Goal: Find contact information: Find contact information

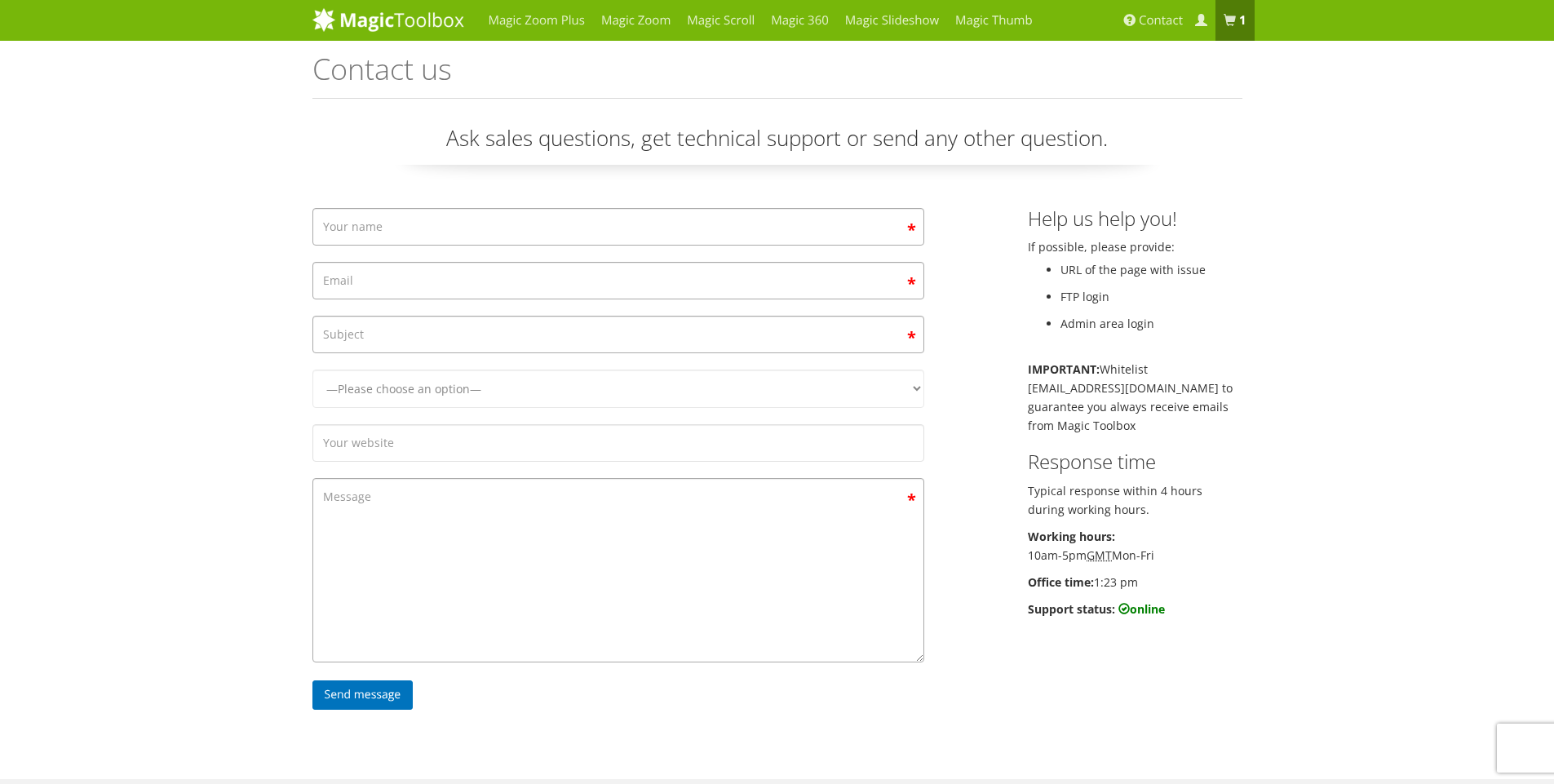
drag, startPoint x: 1101, startPoint y: 582, endPoint x: 1142, endPoint y: 583, distance: 40.8
click at [1142, 583] on p "Office time: 1:23 pm" at bounding box center [1135, 582] width 215 height 19
drag, startPoint x: 1155, startPoint y: 596, endPoint x: 1131, endPoint y: 601, distance: 24.8
click at [1155, 599] on div "Help us help you! If possible, please provide: URL of the page with issue FTP l…" at bounding box center [1135, 417] width 239 height 419
click at [175, 311] on div "Magic Zoom Plus Magic Zoom Magic Scroll Magic 360 Magic Slideshow Magic Thumb" at bounding box center [777, 544] width 1554 height 1088
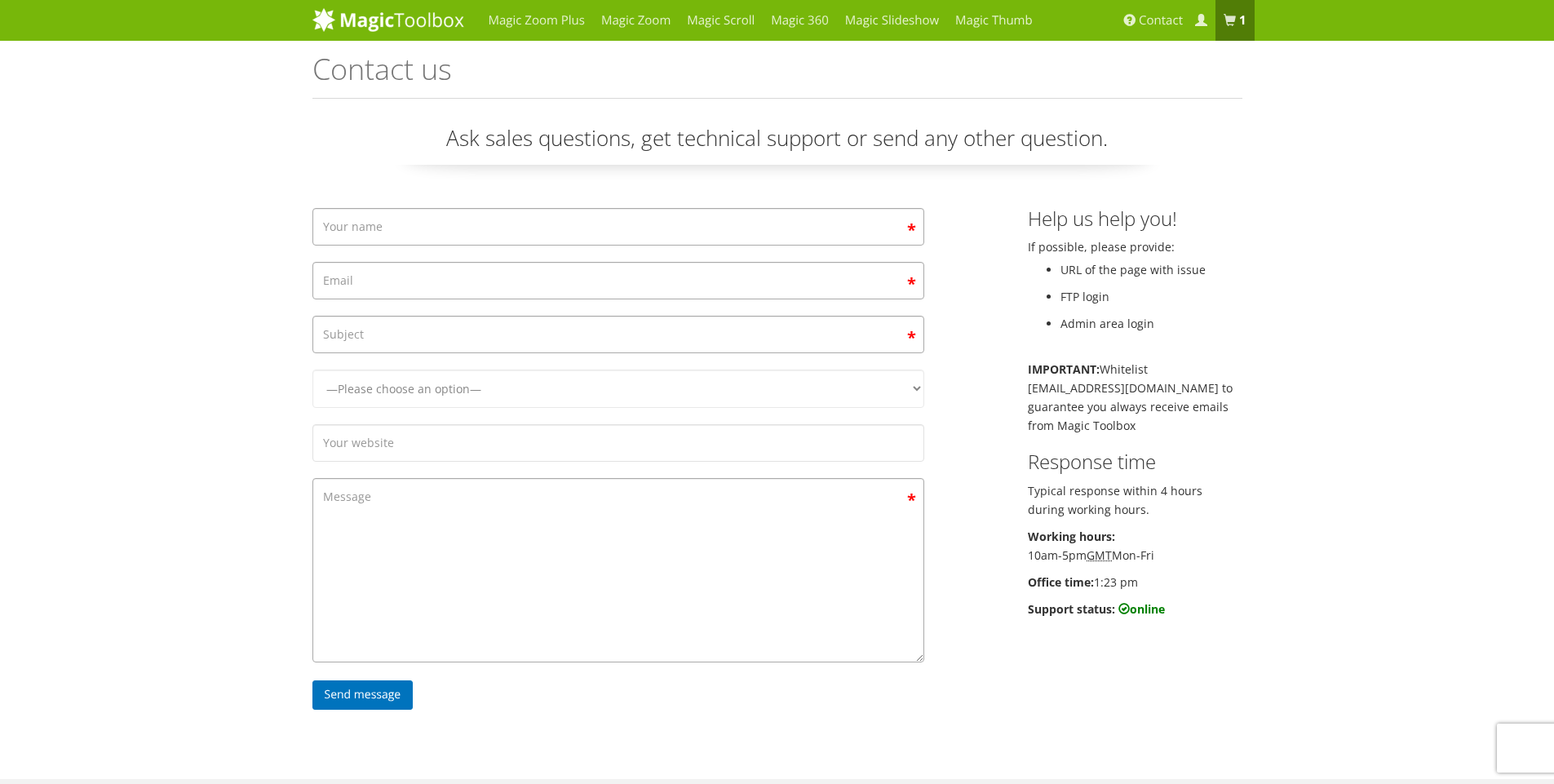
click at [1195, 525] on div "Help us help you! If possible, please provide: URL of the page with issue FTP l…" at bounding box center [1135, 417] width 239 height 419
drag, startPoint x: 1112, startPoint y: 510, endPoint x: 1029, endPoint y: 462, distance: 96.1
click at [1029, 462] on div "Help us help you! If possible, please provide: URL of the page with issue FTP l…" at bounding box center [1135, 417] width 239 height 419
click at [1159, 472] on h3 "Response time" at bounding box center [1135, 461] width 215 height 21
click at [1072, 552] on p "Working hours: 10am-5pm GMT Mon-Fri" at bounding box center [1135, 546] width 215 height 38
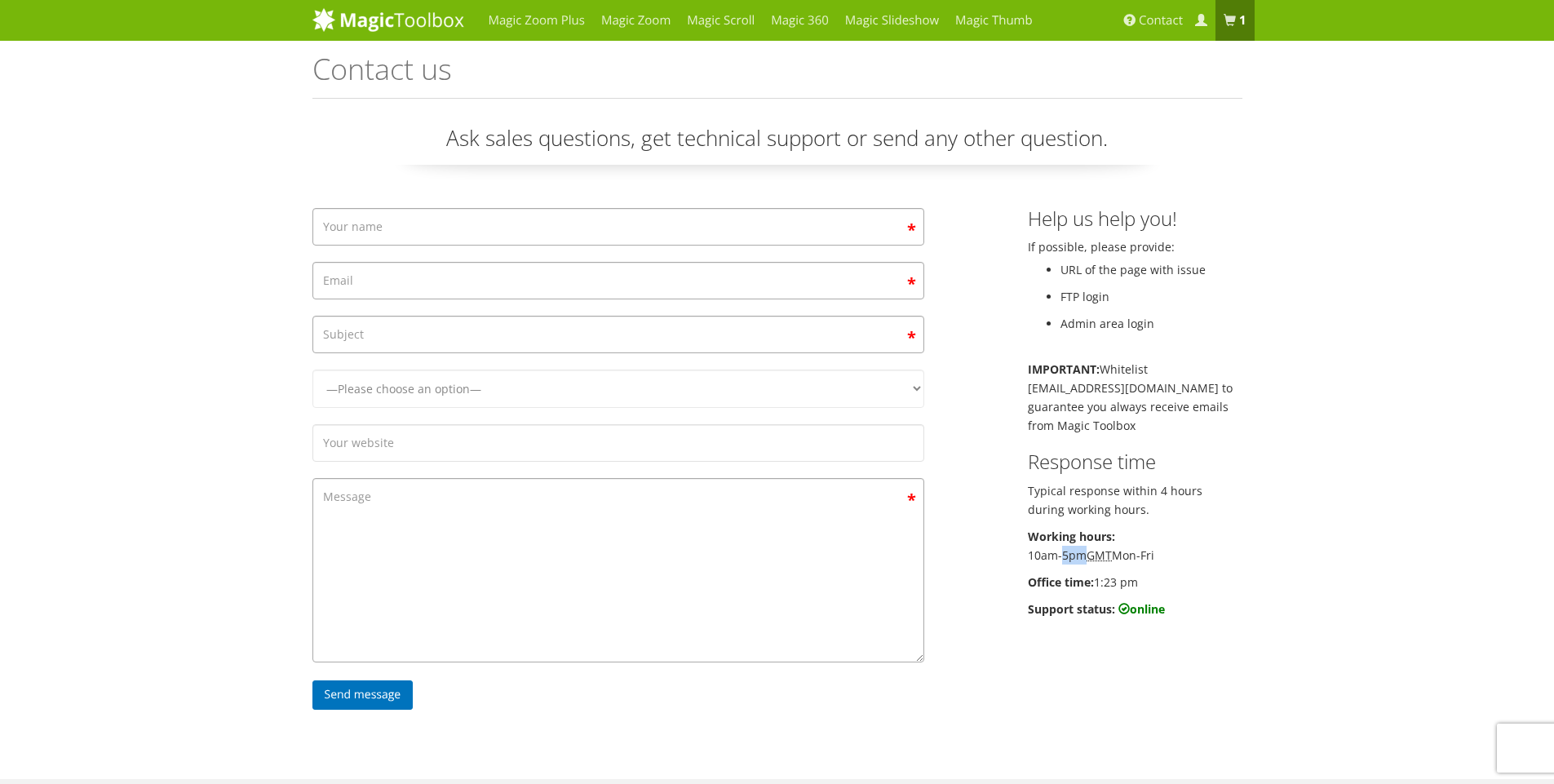
click at [1072, 552] on p "Working hours: 10am-5pm GMT Mon-Fri" at bounding box center [1135, 546] width 215 height 38
click at [1088, 543] on b "Working hours:" at bounding box center [1071, 537] width 87 height 16
click at [1024, 539] on div "Help us help you! If possible, please provide: URL of the page with issue FTP l…" at bounding box center [1135, 417] width 239 height 419
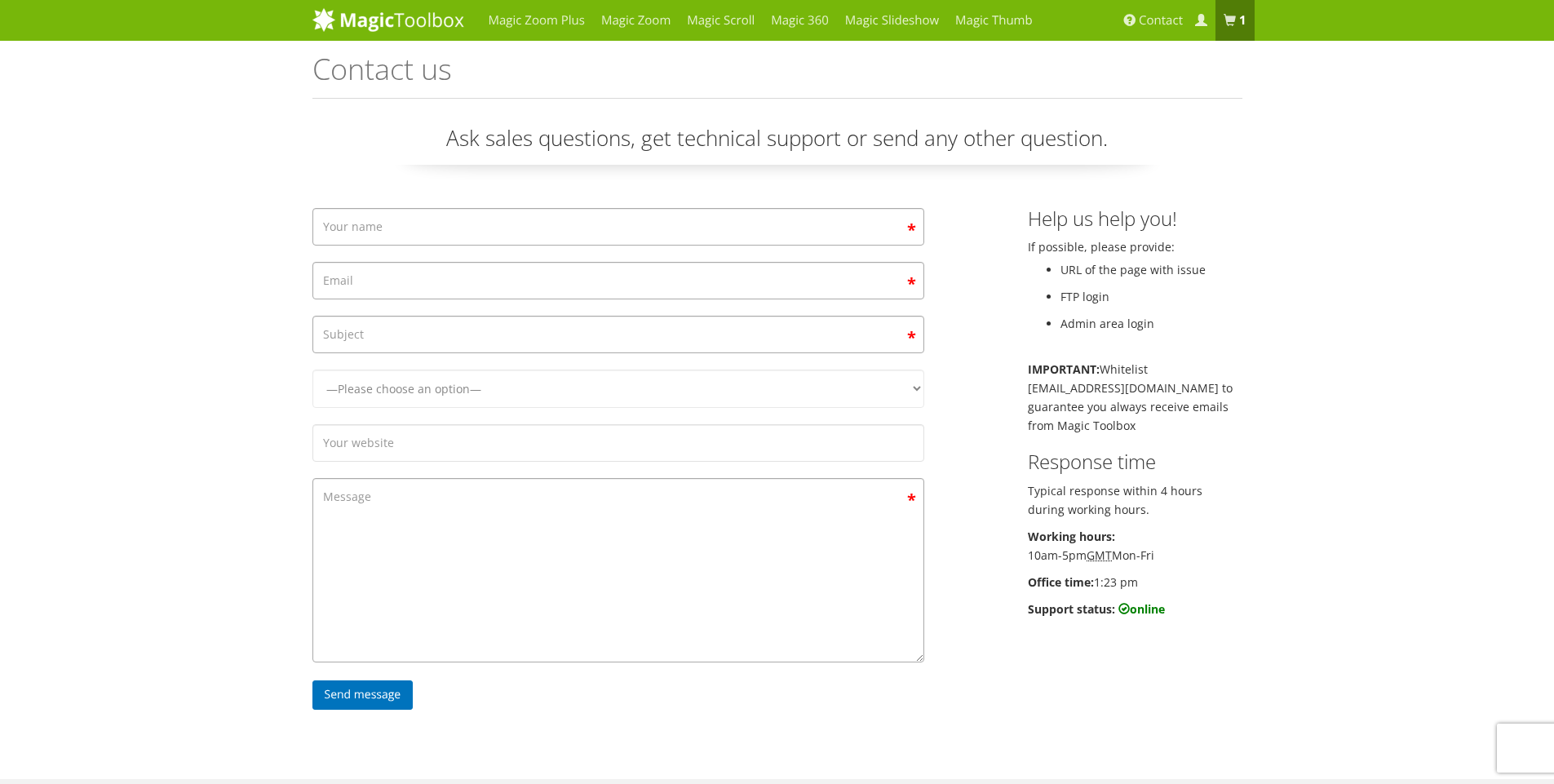
click at [1034, 562] on p "Working hours: 10am-5pm GMT Mon-Fri" at bounding box center [1135, 546] width 215 height 38
drag, startPoint x: 1159, startPoint y: 559, endPoint x: 1030, endPoint y: 541, distance: 131.0
click at [1030, 541] on p "Working hours: 10am-5pm GMT Mon-Fri" at bounding box center [1135, 546] width 215 height 38
click at [1022, 567] on div "Help us help you! If possible, please provide: URL of the page with issue FTP l…" at bounding box center [1135, 417] width 239 height 419
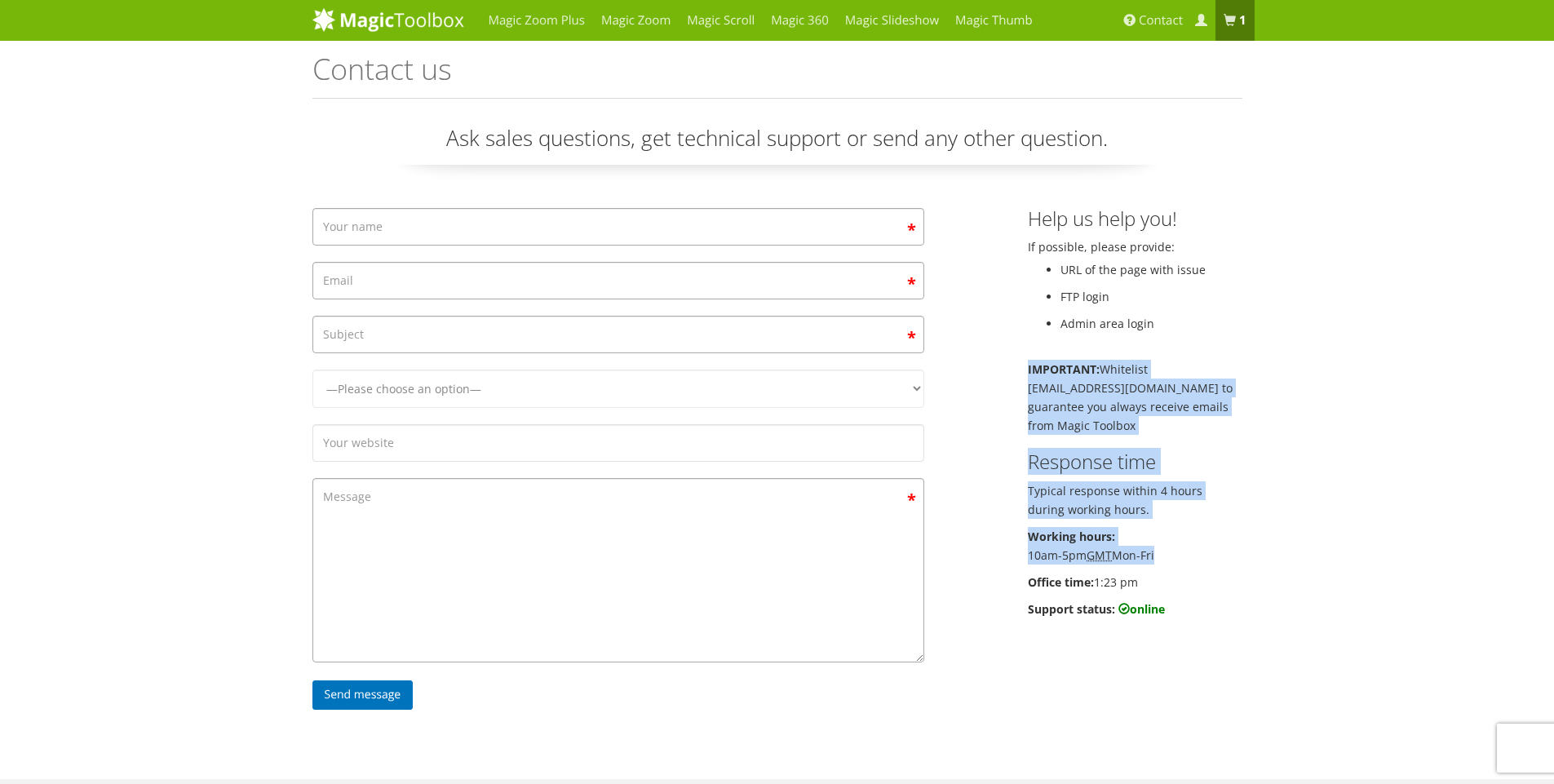
drag, startPoint x: 1027, startPoint y: 362, endPoint x: 1166, endPoint y: 580, distance: 258.3
click at [1153, 573] on div "Help us help you! If possible, please provide: URL of the page with issue FTP l…" at bounding box center [1135, 417] width 239 height 419
click at [1172, 587] on p "Office time: 1:23 pm" at bounding box center [1135, 582] width 215 height 19
drag, startPoint x: 1172, startPoint y: 587, endPoint x: 1159, endPoint y: 581, distance: 13.9
click at [1171, 587] on p "Office time: 1:23 pm" at bounding box center [1135, 582] width 215 height 19
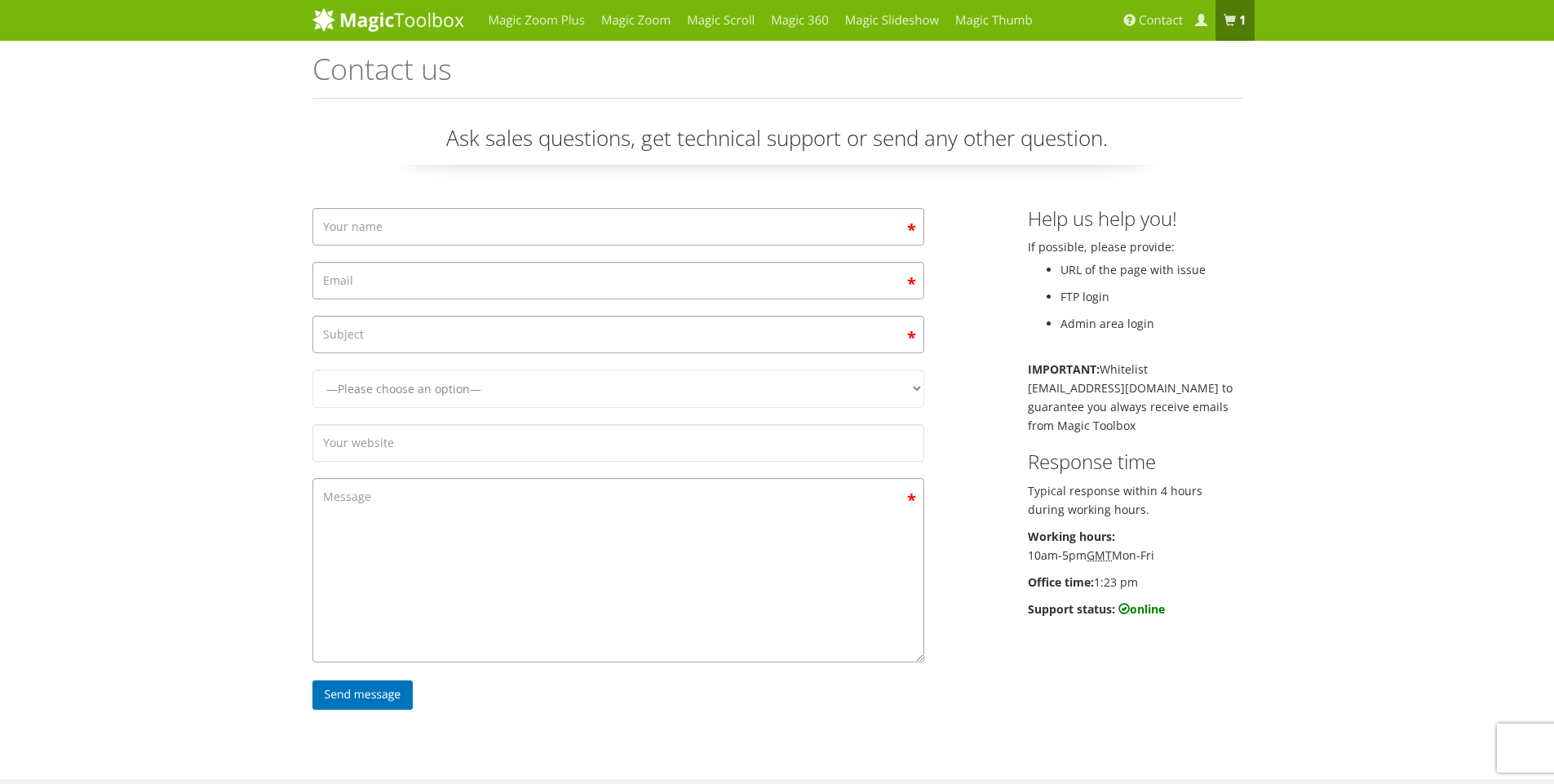
click at [1058, 304] on ul "URL of the page with issue FTP login Admin area login" at bounding box center [1135, 296] width 215 height 73
drag, startPoint x: 1028, startPoint y: 221, endPoint x: 1176, endPoint y: 610, distance: 415.5
click at [1176, 610] on div "Help us help you! If possible, please provide: URL of the page with issue FTP l…" at bounding box center [1135, 417] width 239 height 419
click at [1176, 625] on div "Help us help you! If possible, please provide: URL of the page with issue FTP l…" at bounding box center [1135, 417] width 239 height 419
click at [1146, 619] on div "Help us help you! If possible, please provide: URL of the page with issue FTP l…" at bounding box center [1135, 417] width 239 height 419
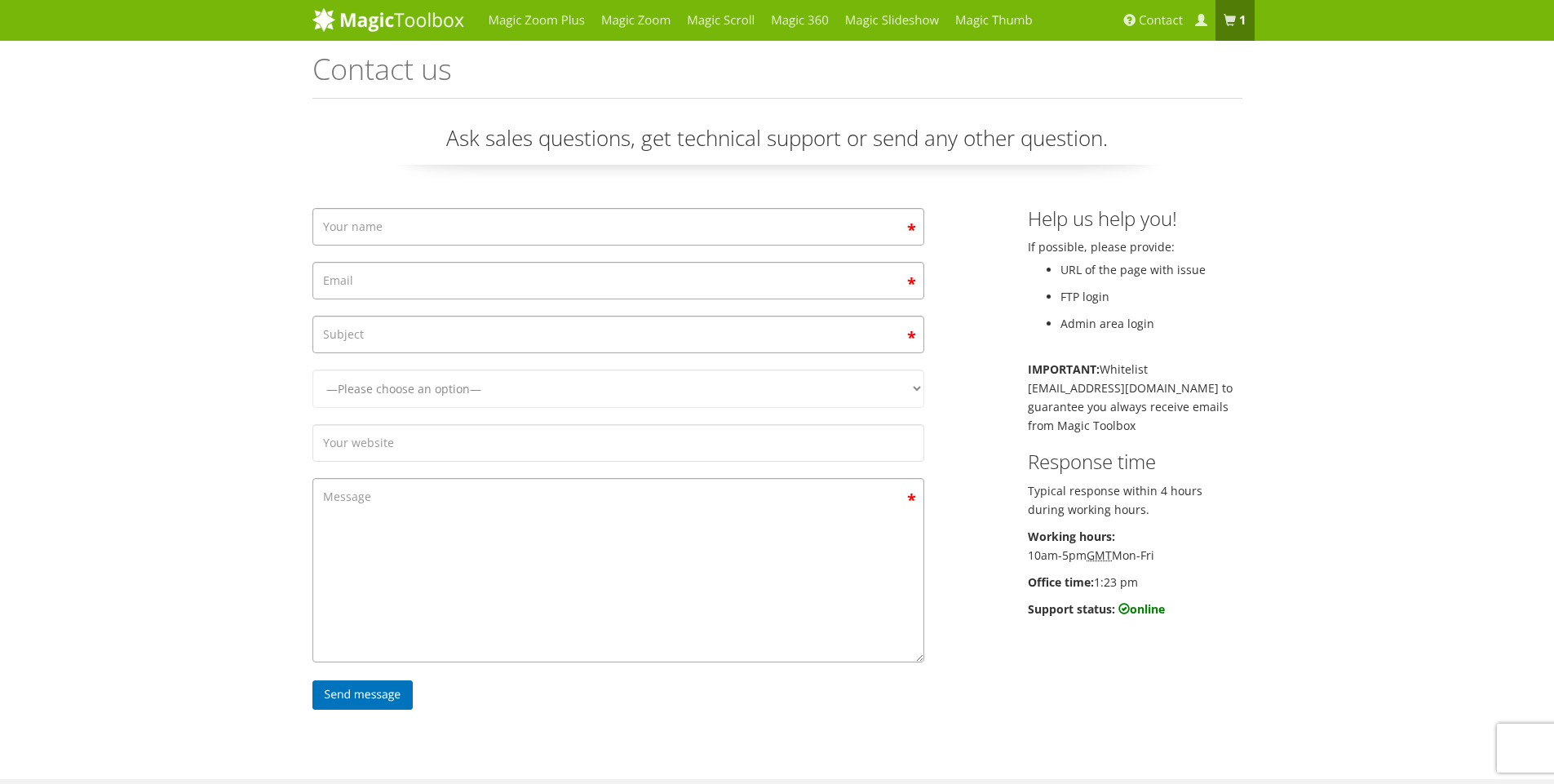
click at [1142, 640] on div "—Please choose an option— Magic Zoom Magic Zoom Plus Magic Thumb Magic Slidesho…" at bounding box center [777, 469] width 955 height 522
drag, startPoint x: 1168, startPoint y: 612, endPoint x: 1089, endPoint y: 599, distance: 81.0
click at [1093, 603] on p "Support status: online" at bounding box center [1135, 609] width 215 height 19
click at [1046, 251] on div "Help us help you! If possible, please provide: URL of the page with issue FTP l…" at bounding box center [1135, 417] width 239 height 419
